Goal: Find specific page/section: Find specific page/section

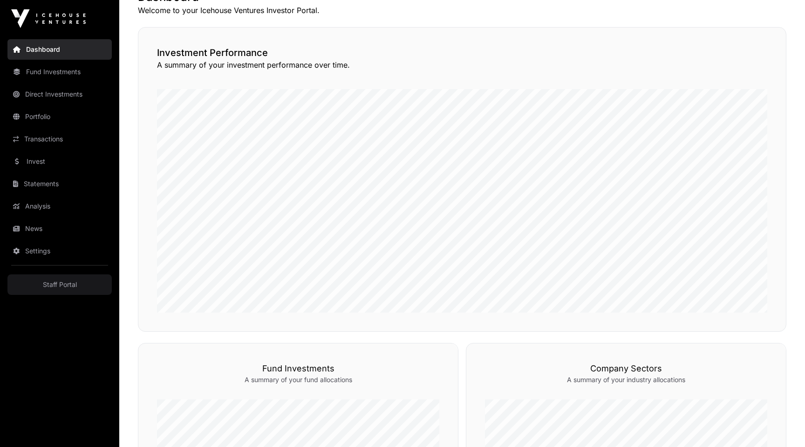
scroll to position [552, 0]
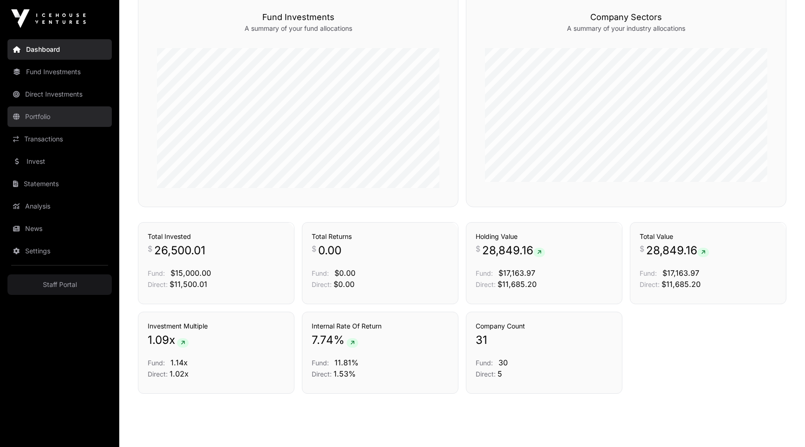
click at [41, 108] on link "Portfolio" at bounding box center [59, 116] width 104 height 21
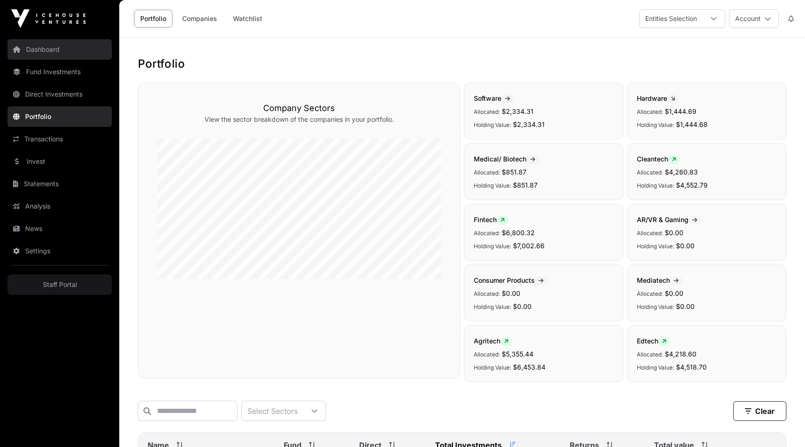
click at [73, 53] on link "Dashboard" at bounding box center [59, 49] width 104 height 21
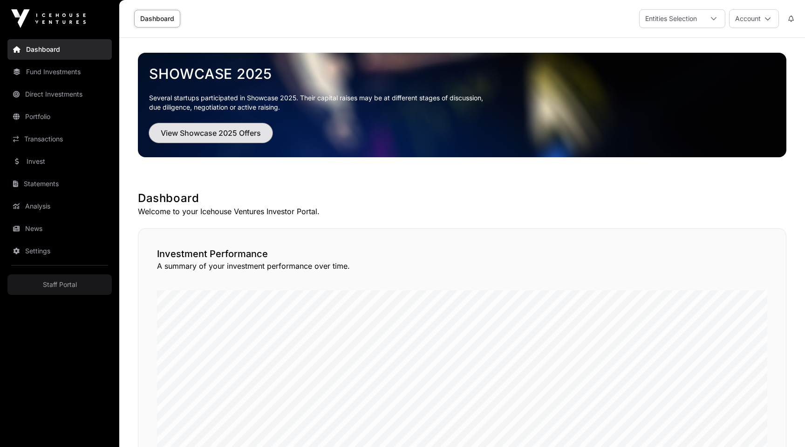
click at [208, 139] on button "View Showcase 2025 Offers" at bounding box center [211, 133] width 124 height 20
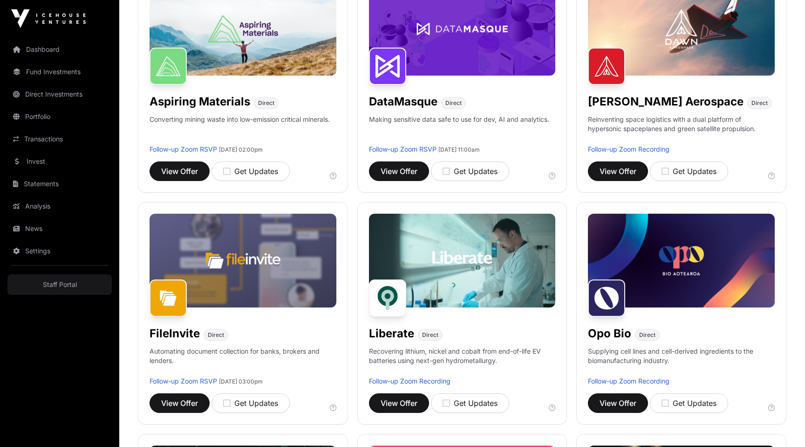
scroll to position [397, 0]
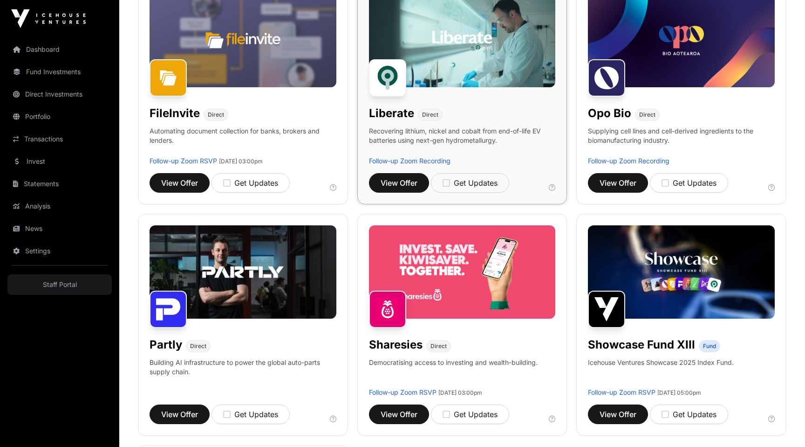
click at [466, 51] on img at bounding box center [462, 39] width 187 height 93
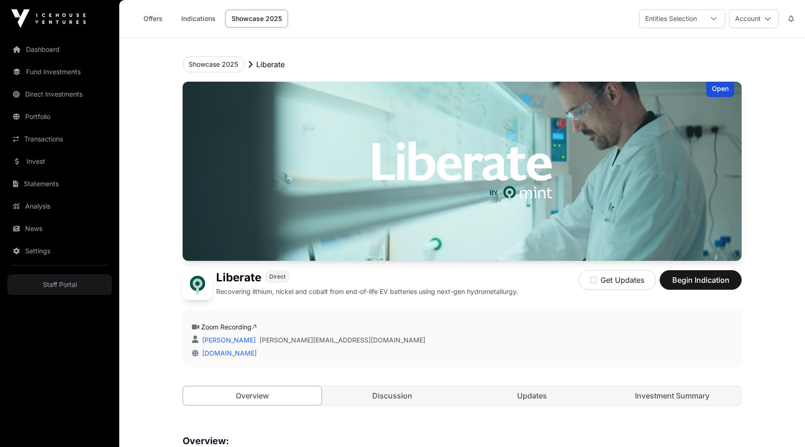
scroll to position [56, 0]
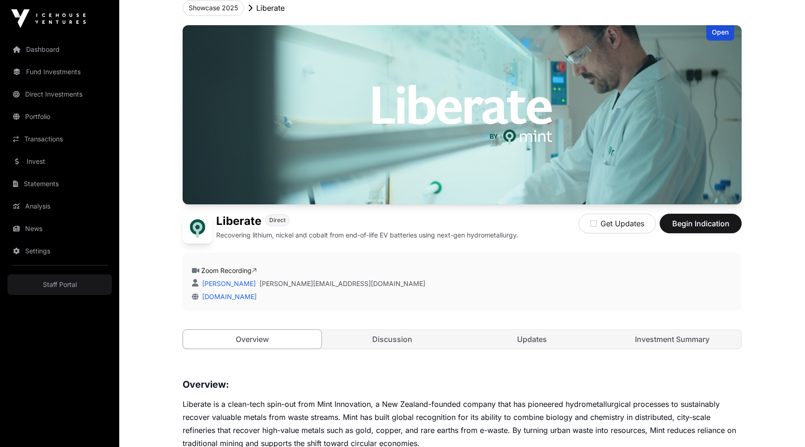
click at [540, 293] on div "[DOMAIN_NAME]" at bounding box center [462, 296] width 541 height 9
